Goal: Information Seeking & Learning: Learn about a topic

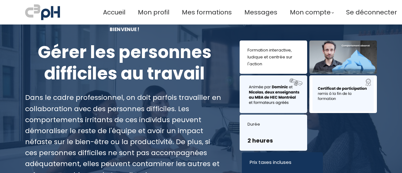
scroll to position [19, 0]
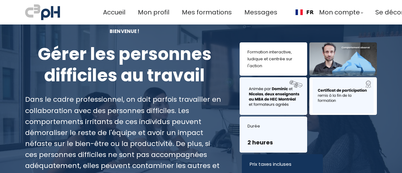
click at [339, 56] on div at bounding box center [344, 58] width 68 height 33
click at [294, 61] on div "Formation interactive, ludique et centrée sur l'action" at bounding box center [274, 59] width 52 height 21
click at [272, 143] on h3 "2 heures" at bounding box center [274, 143] width 52 height 8
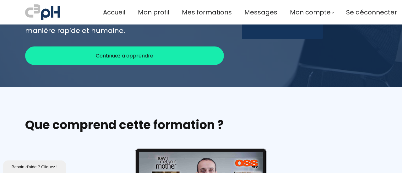
scroll to position [224, 0]
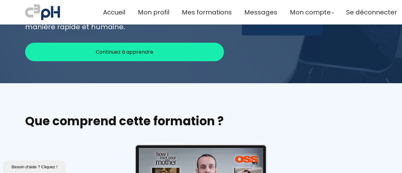
click at [161, 48] on div "Continuez à apprendre" at bounding box center [124, 52] width 199 height 19
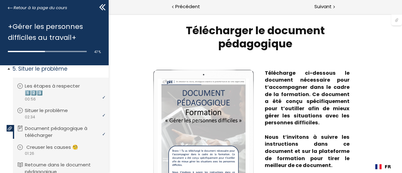
click at [55, 149] on p "Creuser les causes 🧐" at bounding box center [56, 147] width 61 height 7
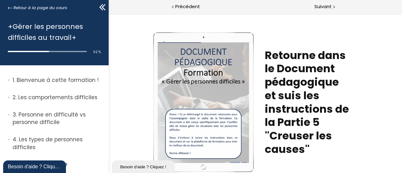
scroll to position [96, 0]
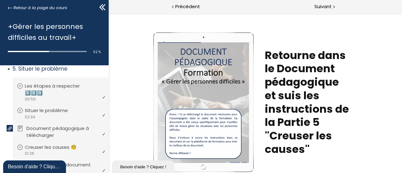
click at [70, 129] on p "Document pédagogique à télécharger" at bounding box center [65, 132] width 78 height 14
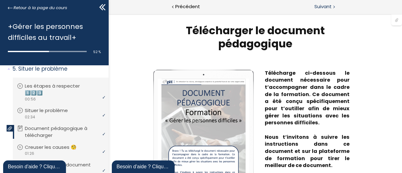
click at [333, 4] on div at bounding box center [334, 7] width 2 height 8
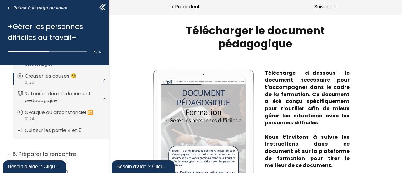
scroll to position [166, 0]
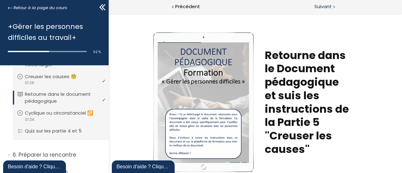
click at [317, 6] on span "Suivant" at bounding box center [323, 7] width 17 height 8
click at [333, 6] on div at bounding box center [334, 7] width 2 height 8
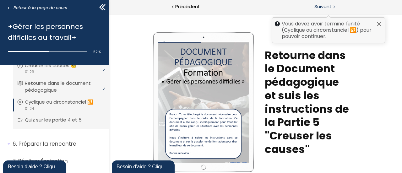
scroll to position [179, 0]
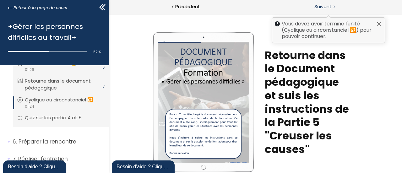
click at [327, 4] on span "Suivant" at bounding box center [323, 7] width 17 height 8
click at [61, 99] on p "Cyclique ou circonstanciel 🔂" at bounding box center [64, 99] width 78 height 7
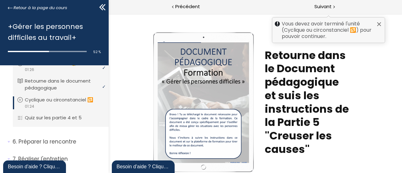
click at [61, 99] on p "Cyclique ou circonstanciel 🔂" at bounding box center [64, 99] width 78 height 7
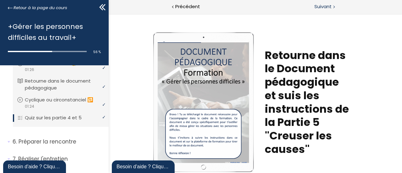
click at [322, 7] on span "Suivant" at bounding box center [323, 7] width 17 height 8
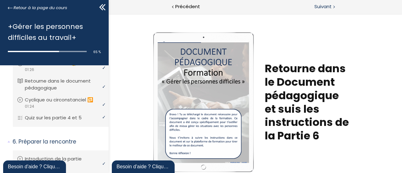
click at [316, 8] on span "Suivant" at bounding box center [323, 7] width 17 height 8
click at [328, 6] on span "Suivant" at bounding box center [323, 7] width 17 height 8
click at [328, 8] on span "Suivant" at bounding box center [323, 7] width 17 height 8
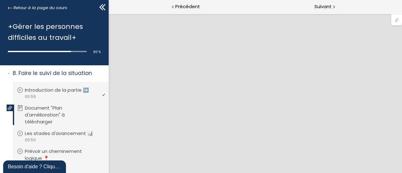
scroll to position [509, 0]
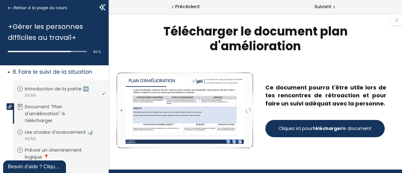
click at [50, 124] on p "Document "Plan d'amélioration" à télécharger" at bounding box center [64, 113] width 78 height 20
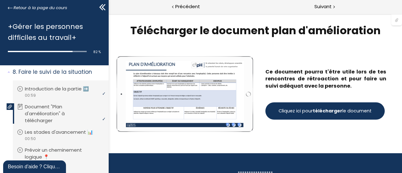
click at [300, 111] on span "Cliquez ici pour télécharger le document" at bounding box center [324, 111] width 93 height 7
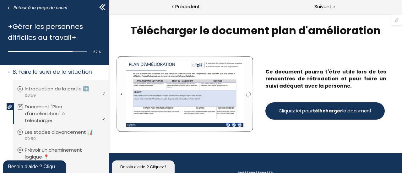
scroll to position [0, 0]
click at [322, 109] on strong "télécharger" at bounding box center [328, 111] width 30 height 6
click at [325, 4] on span "Suivant" at bounding box center [323, 7] width 17 height 8
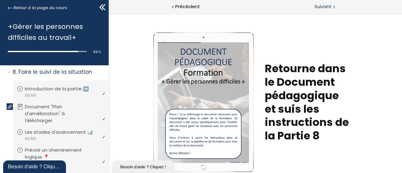
click at [329, 7] on span "Suivant" at bounding box center [323, 7] width 17 height 8
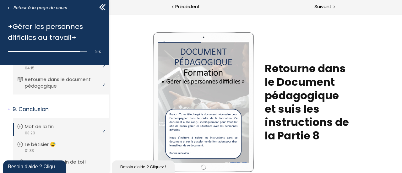
scroll to position [693, 0]
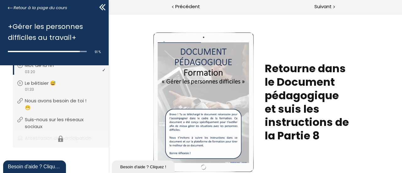
click at [76, 138] on li "Vous devez avoir terminé l'unité (Attestation de participation) pour pouvoir co…" at bounding box center [61, 139] width 96 height 18
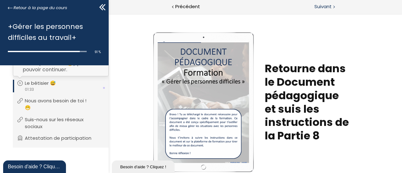
click at [327, 7] on span "Suivant" at bounding box center [323, 7] width 17 height 8
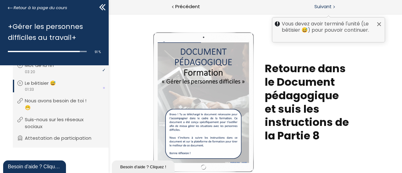
scroll to position [693, 0]
click at [326, 5] on span "Suivant" at bounding box center [323, 7] width 17 height 8
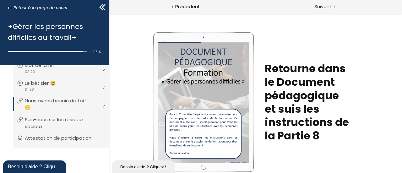
click at [319, 6] on span "Suivant" at bounding box center [323, 7] width 17 height 8
click at [322, 5] on span "Suivant" at bounding box center [323, 7] width 17 height 8
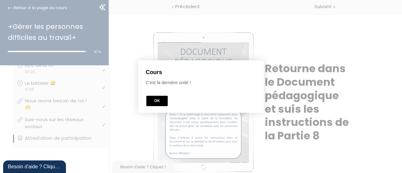
click at [184, 5] on div at bounding box center [201, 87] width 402 height 236
click at [157, 100] on button "OK" at bounding box center [156, 101] width 21 height 10
